Goal: Browse casually

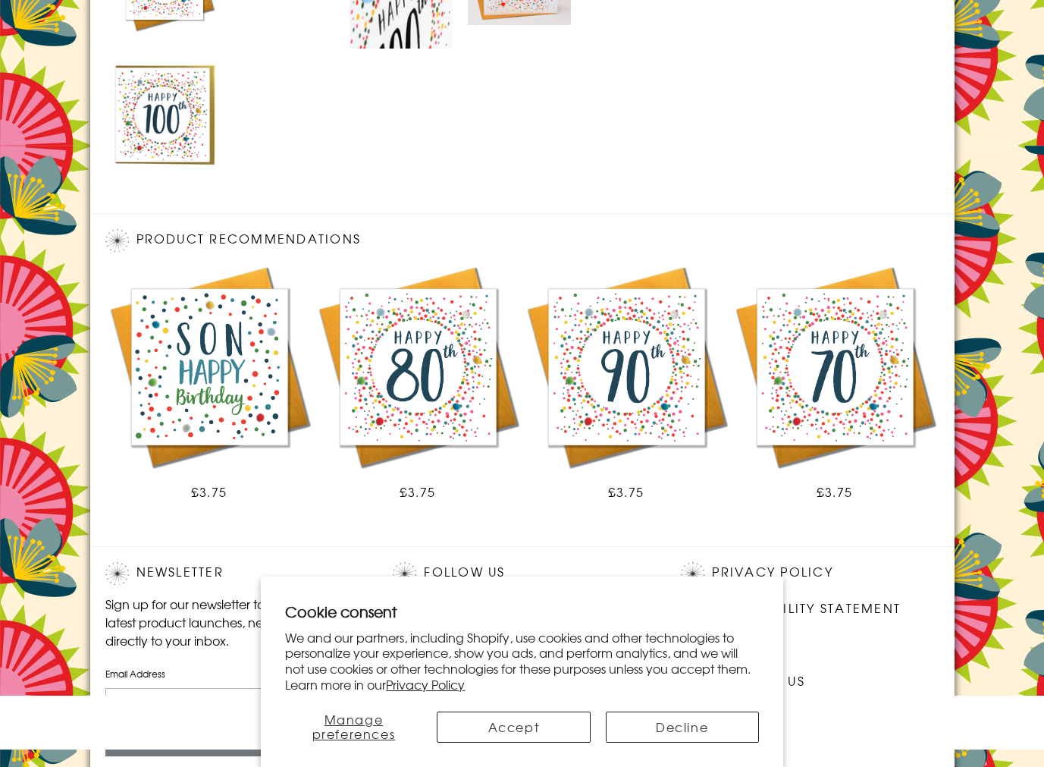
scroll to position [934, 0]
